Goal: Transaction & Acquisition: Purchase product/service

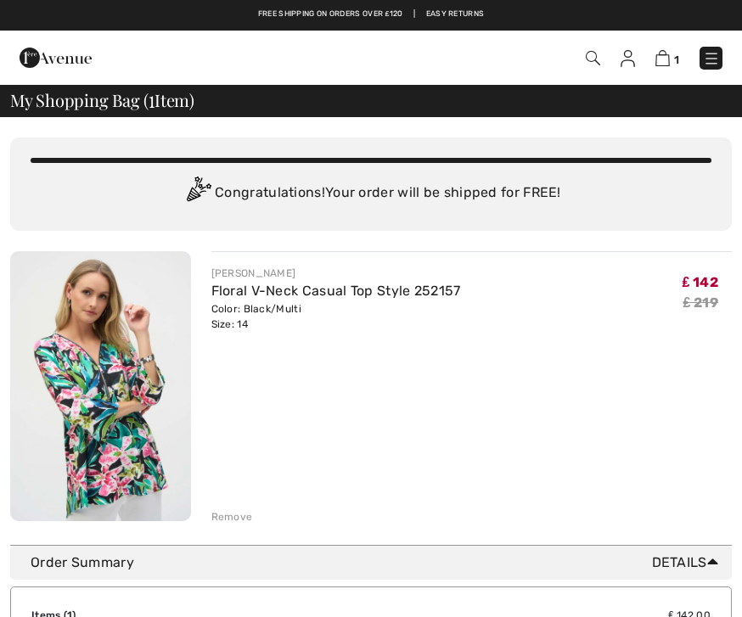
scroll to position [12, 0]
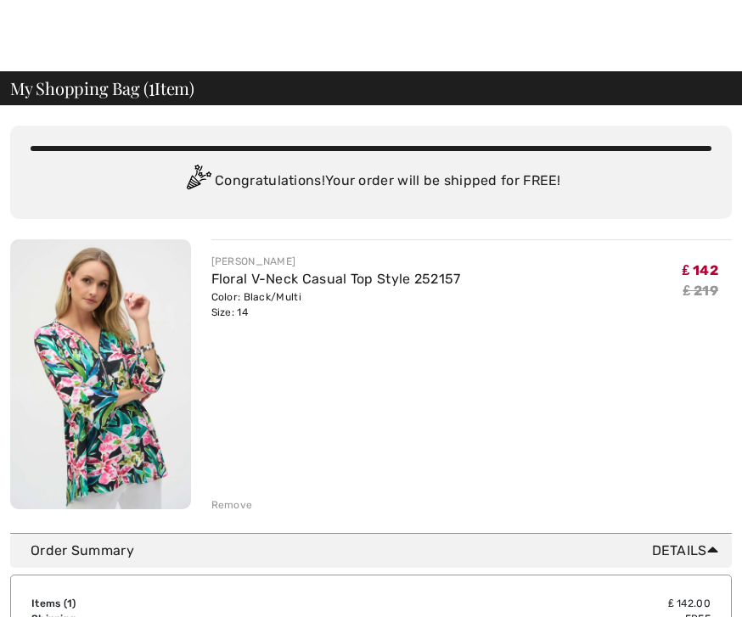
click at [109, 406] on img at bounding box center [100, 374] width 181 height 270
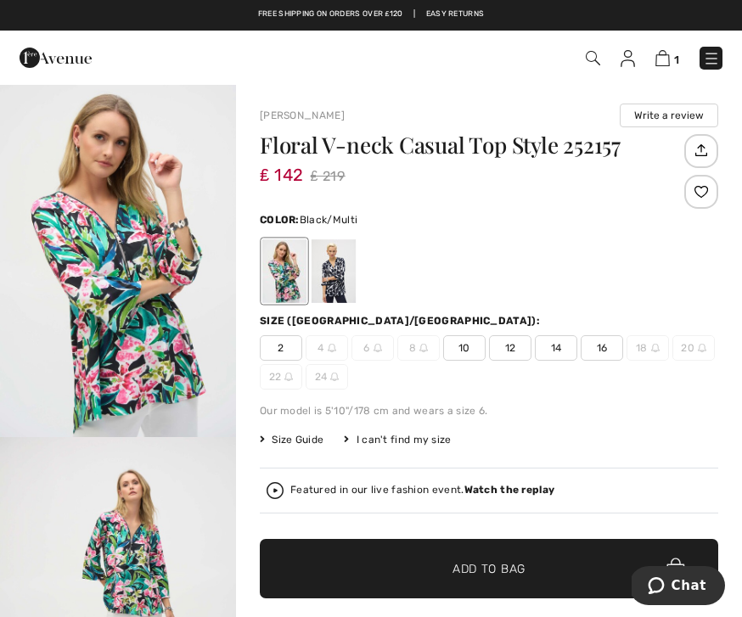
click at [304, 446] on span "Size Guide" at bounding box center [292, 439] width 64 height 15
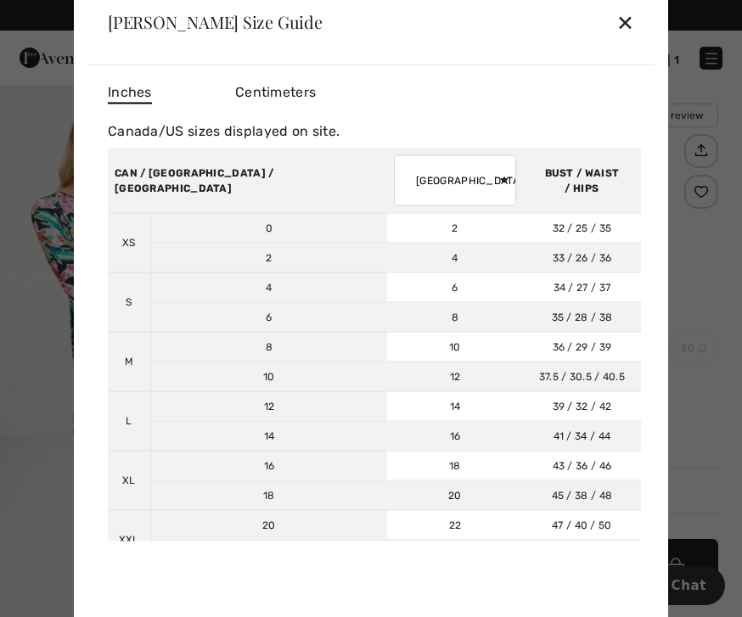
click at [407, 171] on select "AUSTRALIA UK France Germany Spain Italy Japan" at bounding box center [455, 179] width 122 height 51
select select "uk"
click at [632, 29] on div "✕" at bounding box center [625, 22] width 18 height 36
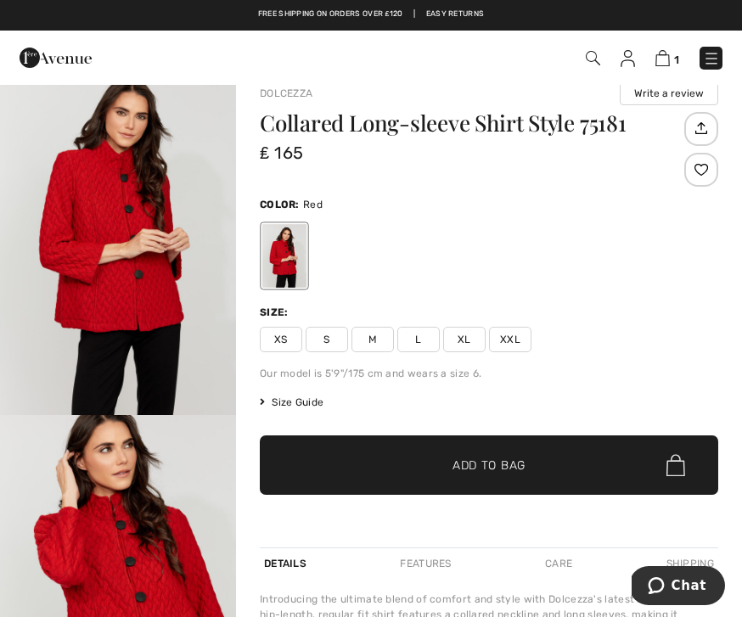
scroll to position [93, 0]
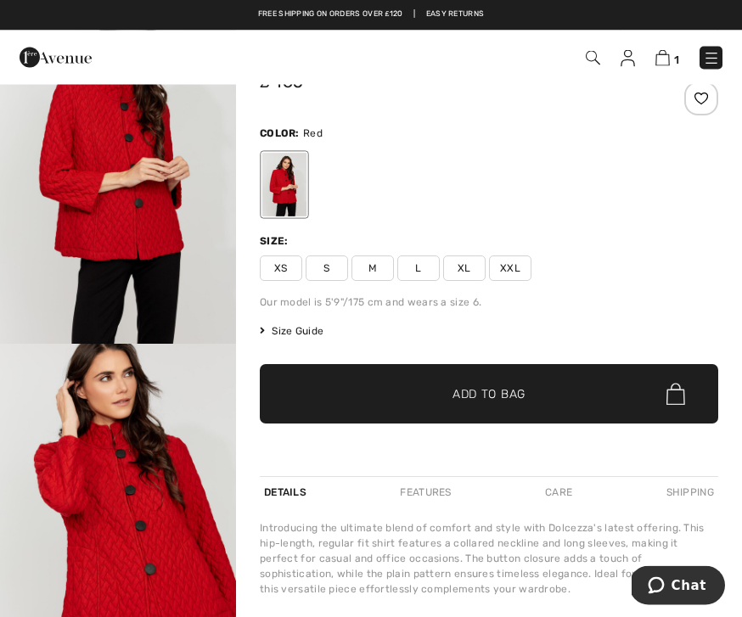
click at [421, 266] on span "L" at bounding box center [418, 268] width 42 height 25
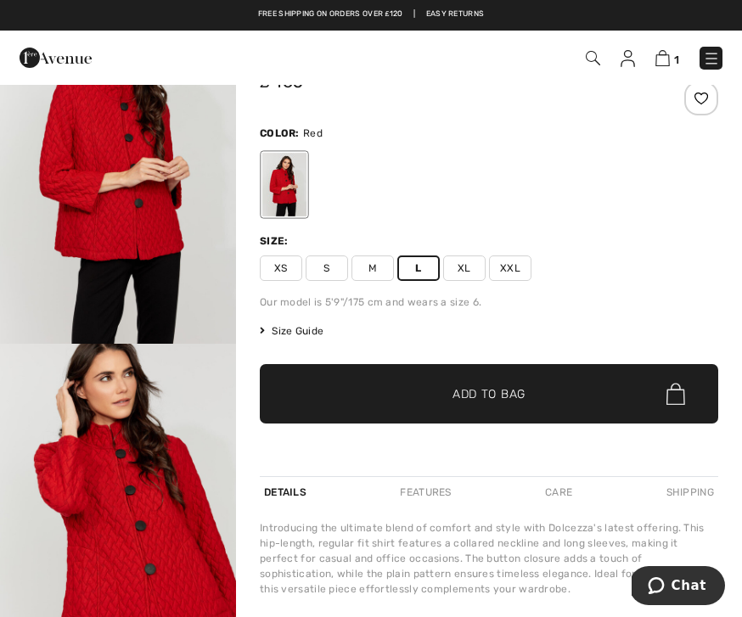
click at [509, 395] on span "Add to Bag" at bounding box center [488, 394] width 73 height 18
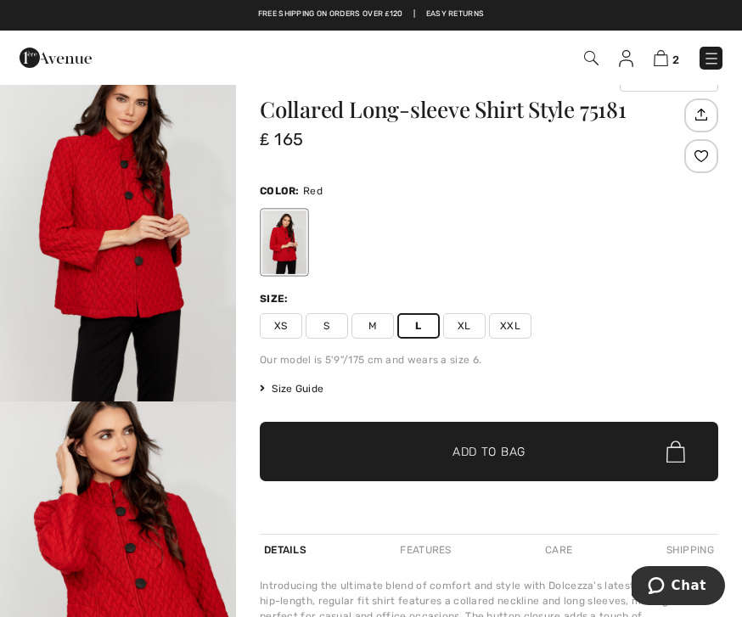
scroll to position [0, 0]
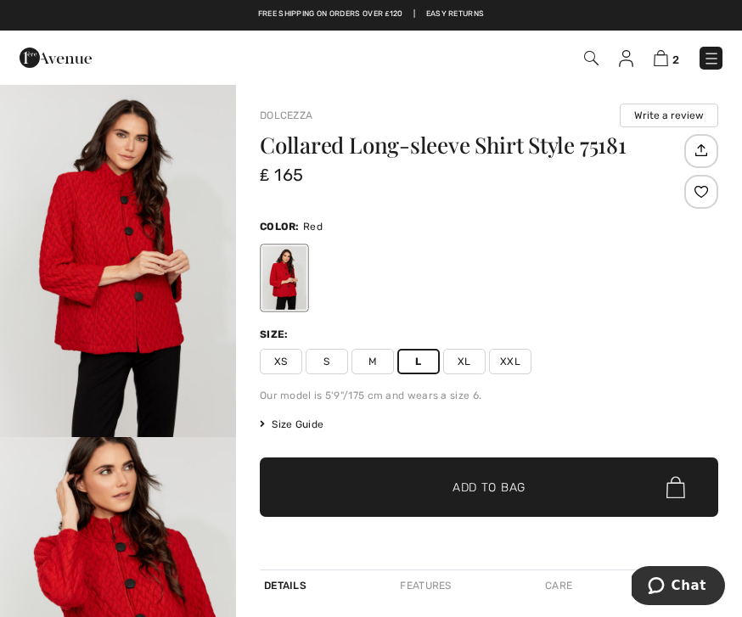
click at [666, 52] on img at bounding box center [661, 58] width 14 height 16
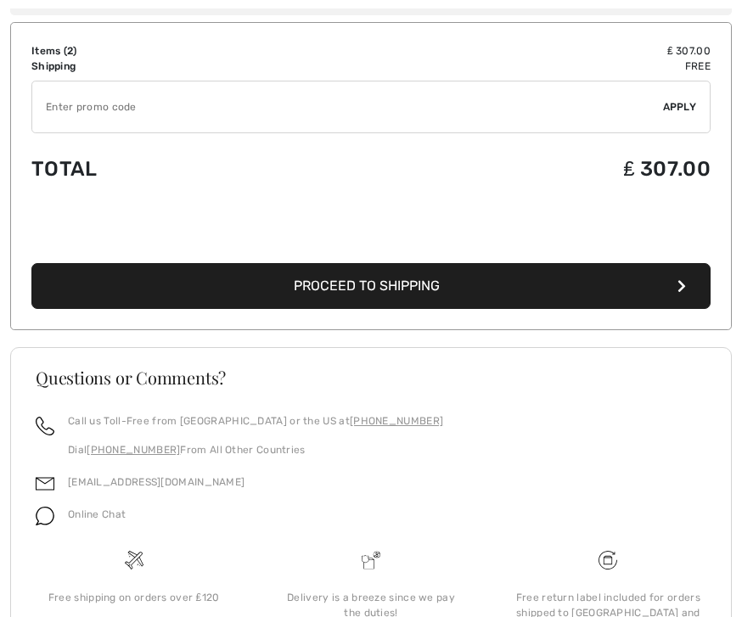
scroll to position [863, 0]
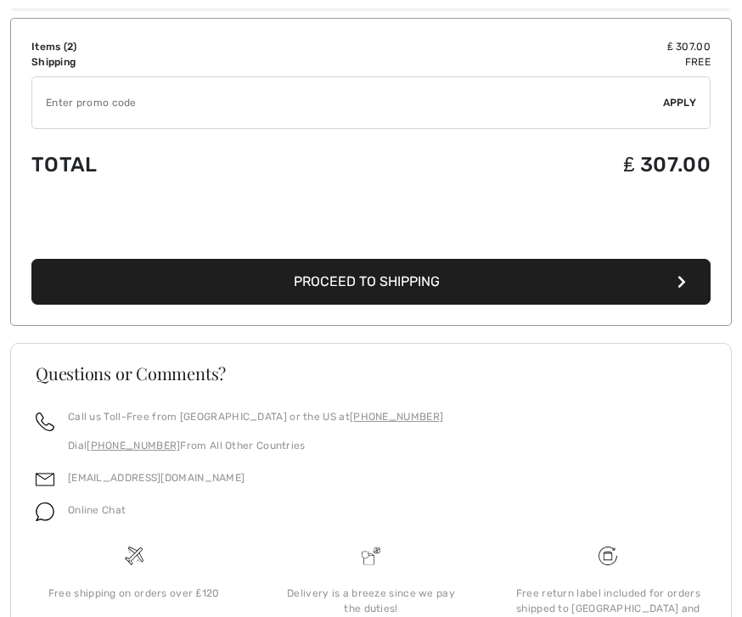
click at [526, 279] on button "Proceed to Shipping" at bounding box center [370, 282] width 679 height 46
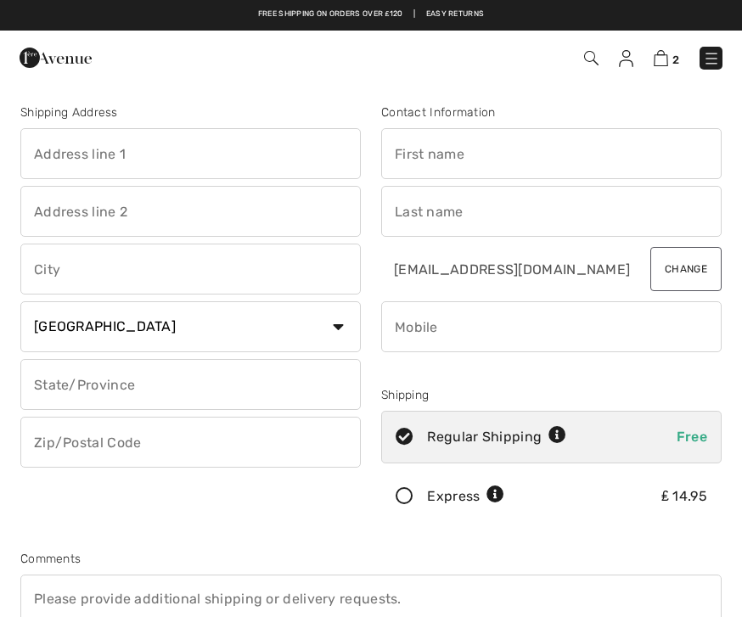
click at [317, 152] on input "text" at bounding box center [190, 153] width 340 height 51
click at [271, 143] on input "text" at bounding box center [190, 153] width 340 height 51
click at [65, 217] on input "text" at bounding box center [190, 211] width 340 height 51
click at [107, 156] on input "133" at bounding box center [190, 153] width 340 height 51
click at [170, 200] on input "text" at bounding box center [190, 211] width 340 height 51
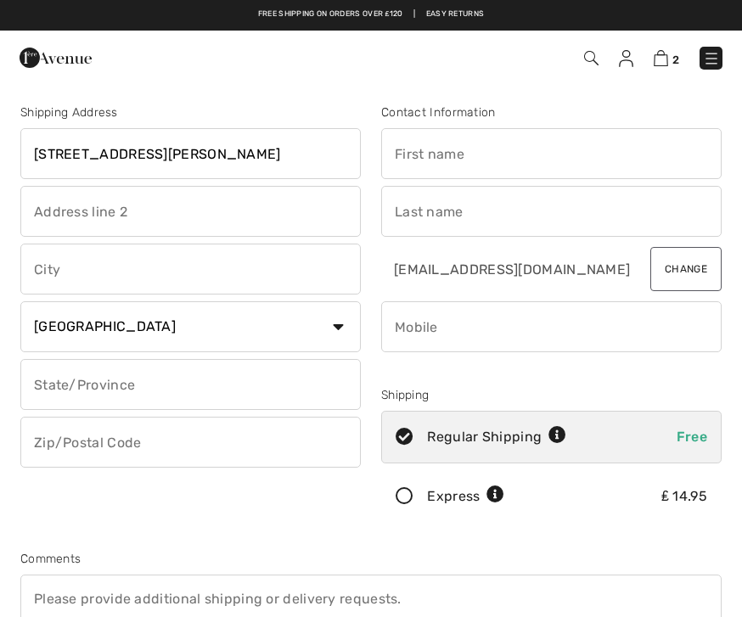
type input "133 Newton Road"
click at [125, 265] on input "text" at bounding box center [190, 269] width 340 height 51
type input "Great Ayton"
click at [109, 440] on input "text" at bounding box center [190, 442] width 340 height 51
type input "North Yorkshire"
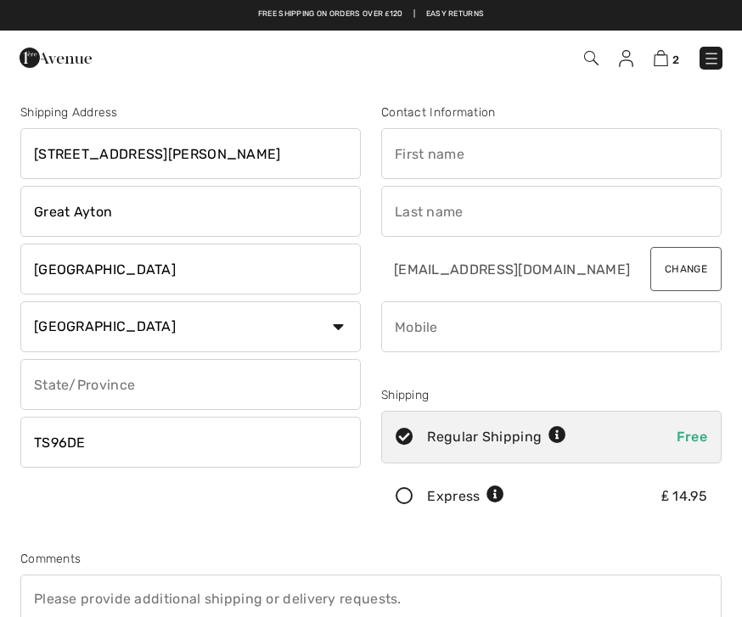
type input "TS96DE"
click at [485, 154] on input "text" at bounding box center [551, 153] width 340 height 51
type input "Elsa"
click at [431, 210] on input "text" at bounding box center [551, 211] width 340 height 51
type input "Taylor"
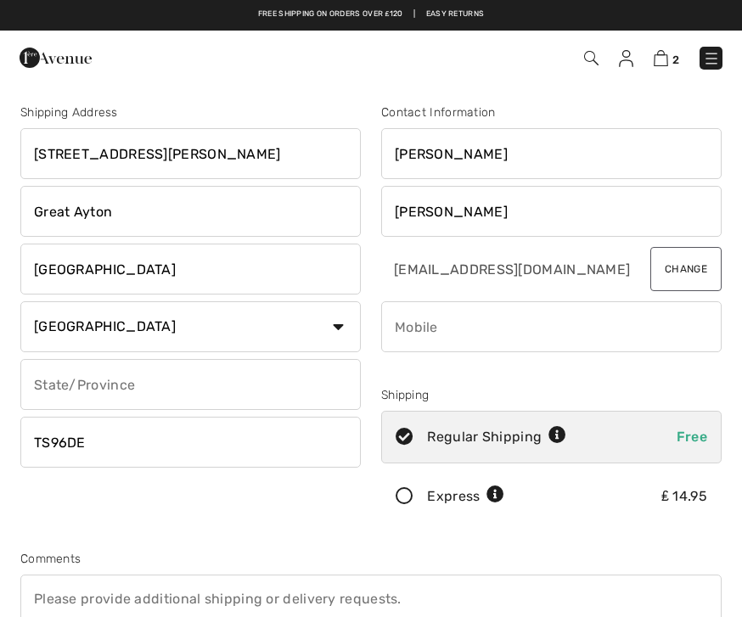
click at [463, 314] on input "phone" at bounding box center [551, 326] width 340 height 51
